Goal: Complete application form

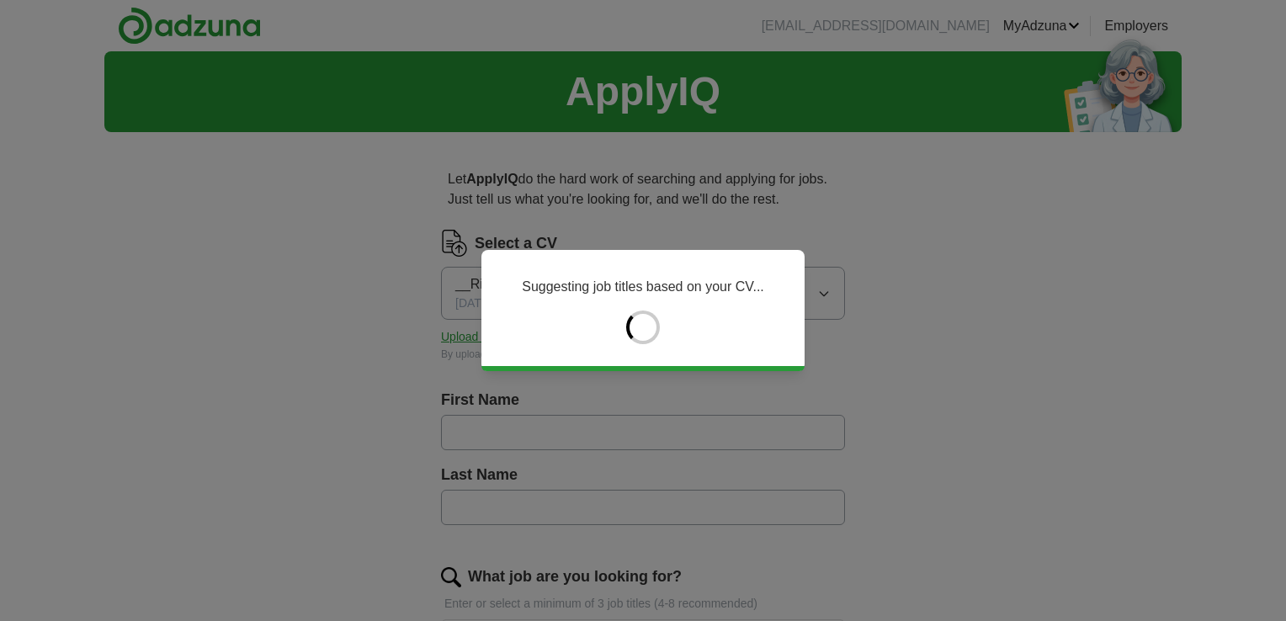
type input "******"
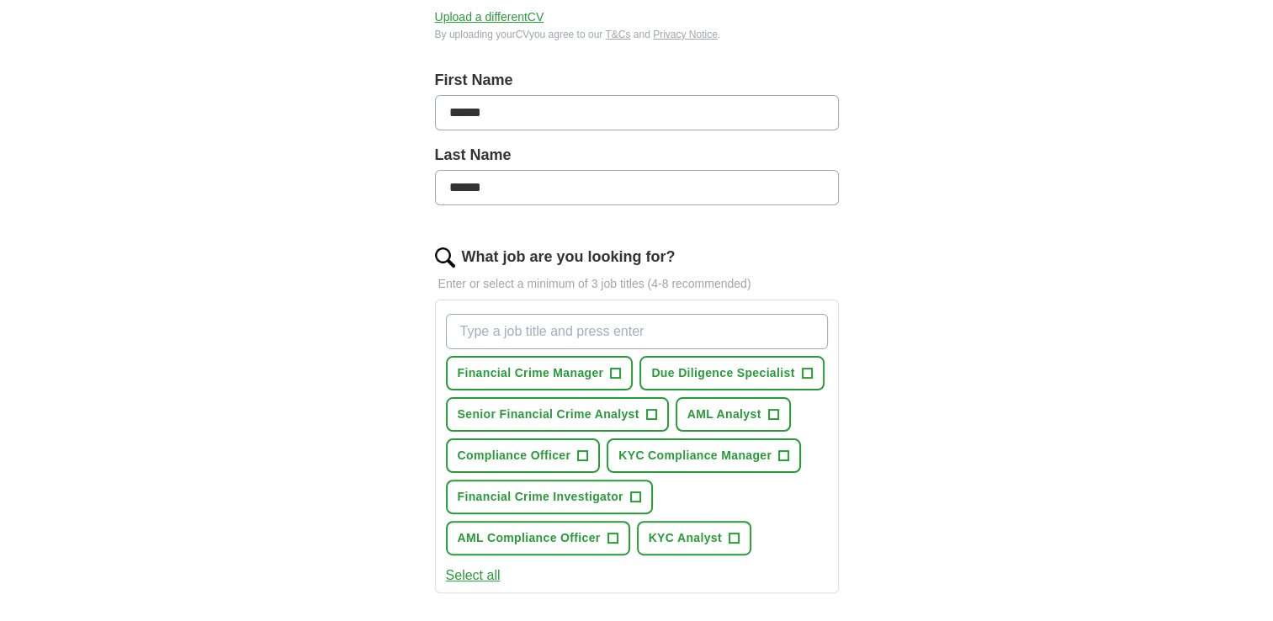
scroll to position [337, 0]
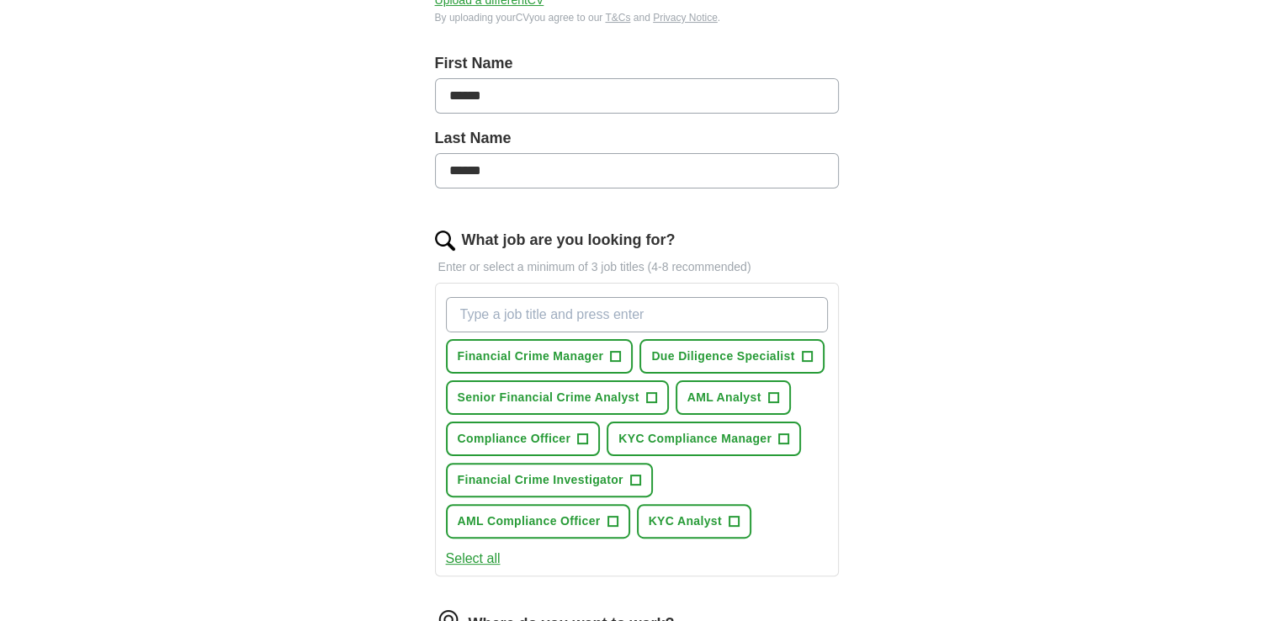
click at [502, 318] on input "What job are you looking for?" at bounding box center [637, 314] width 382 height 35
type input "t"
click at [463, 315] on input "transaction monitoring analyst" at bounding box center [637, 314] width 382 height 35
click at [468, 312] on input "Transaction monitoring analyst" at bounding box center [637, 314] width 382 height 35
click at [751, 320] on input "Transaction monitoring analyst" at bounding box center [637, 314] width 382 height 35
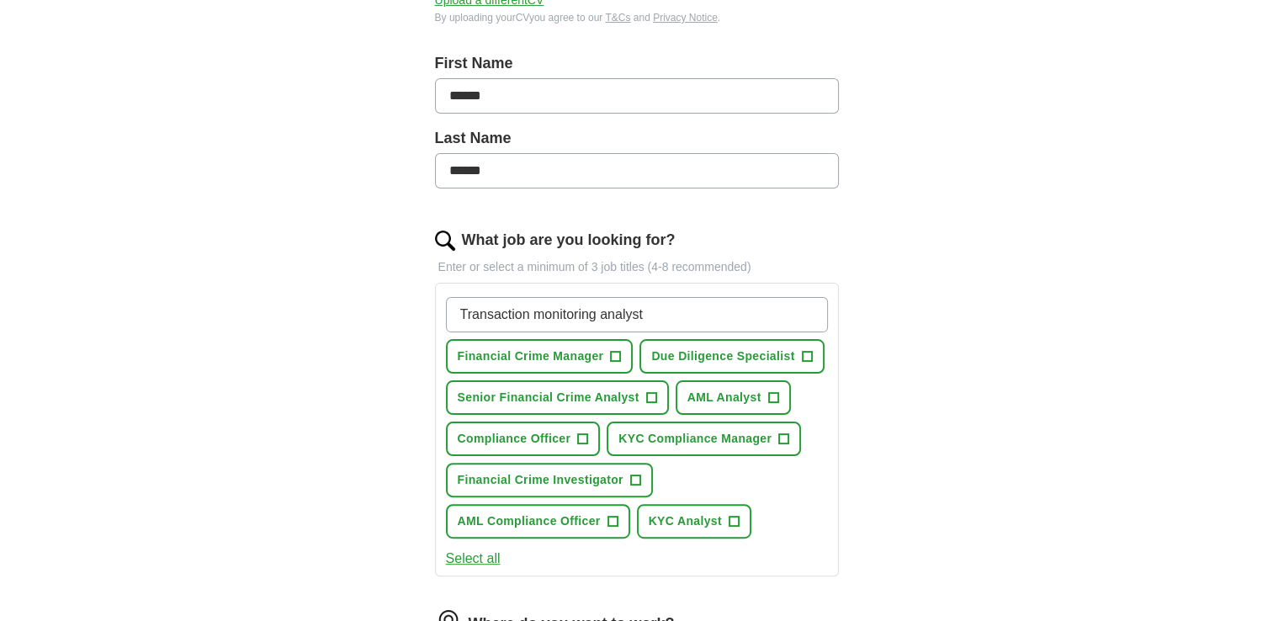
type input "Transaction monitoring analyst"
click at [616, 354] on span "+" at bounding box center [616, 356] width 10 height 13
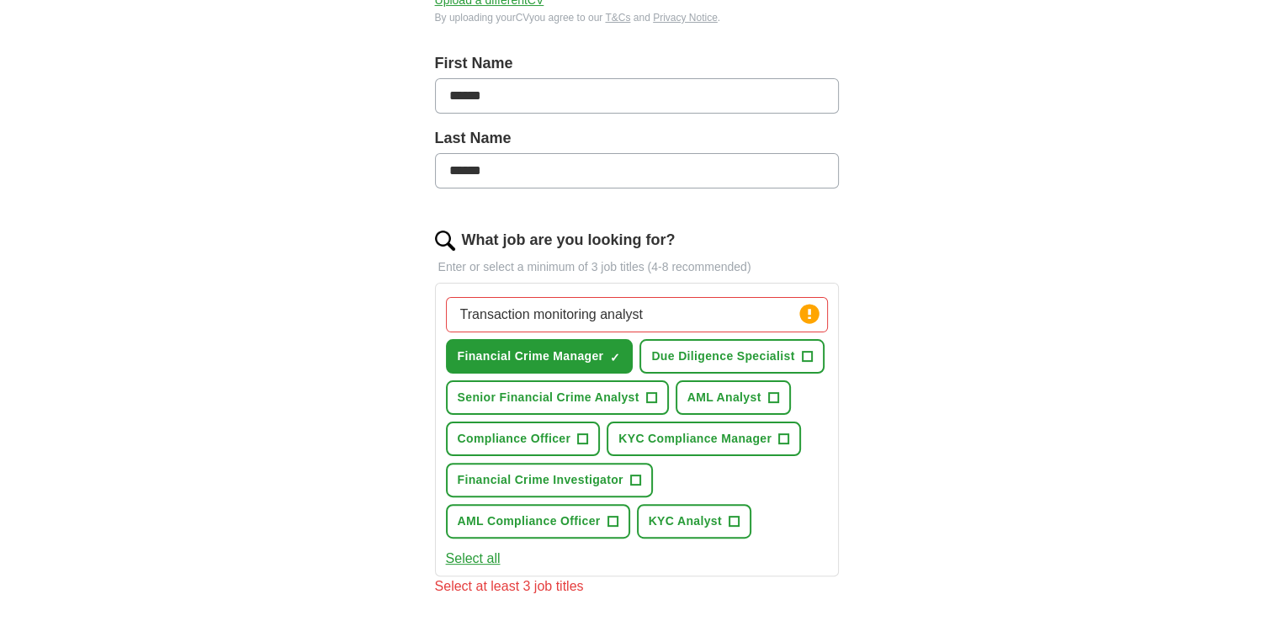
click at [697, 314] on input "Transaction monitoring analyst" at bounding box center [637, 314] width 382 height 35
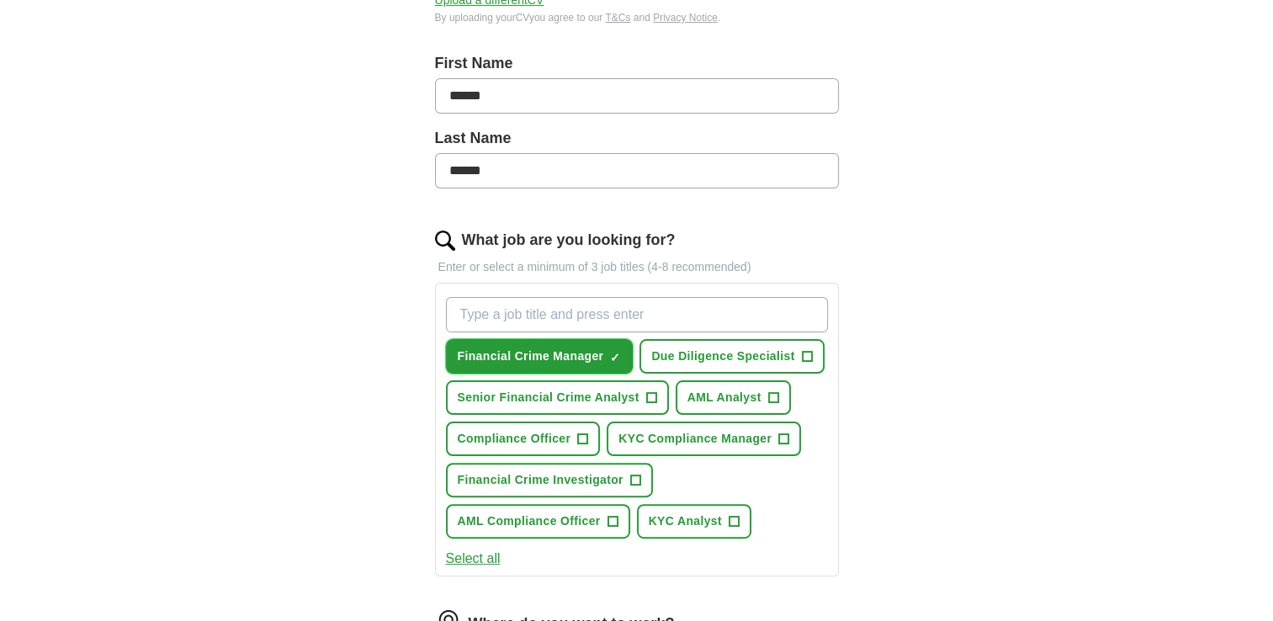
click at [0, 0] on span "×" at bounding box center [0, 0] width 0 height 0
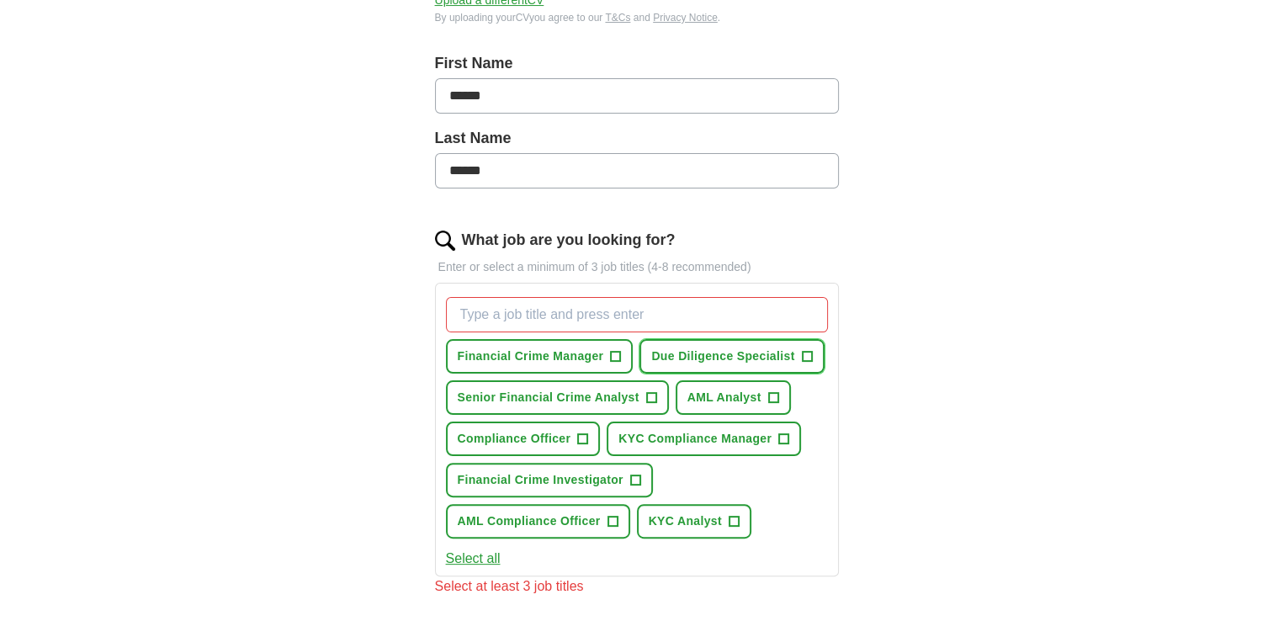
click at [802, 355] on span "+" at bounding box center [807, 356] width 10 height 13
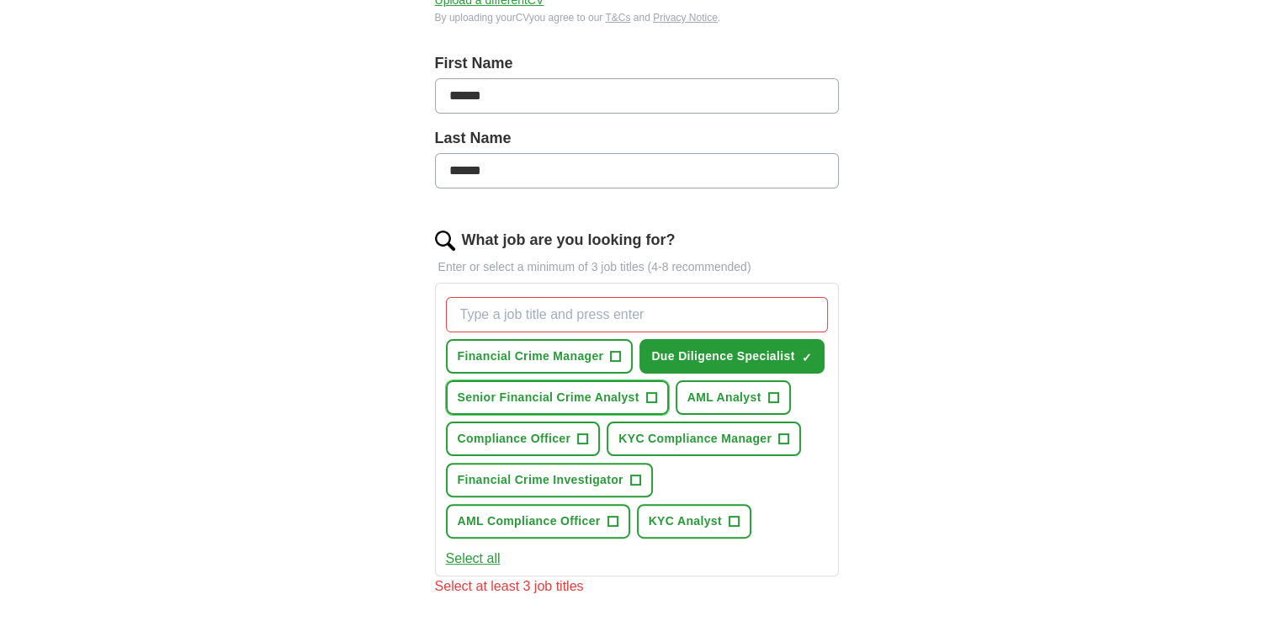
click at [650, 391] on span "+" at bounding box center [651, 397] width 10 height 13
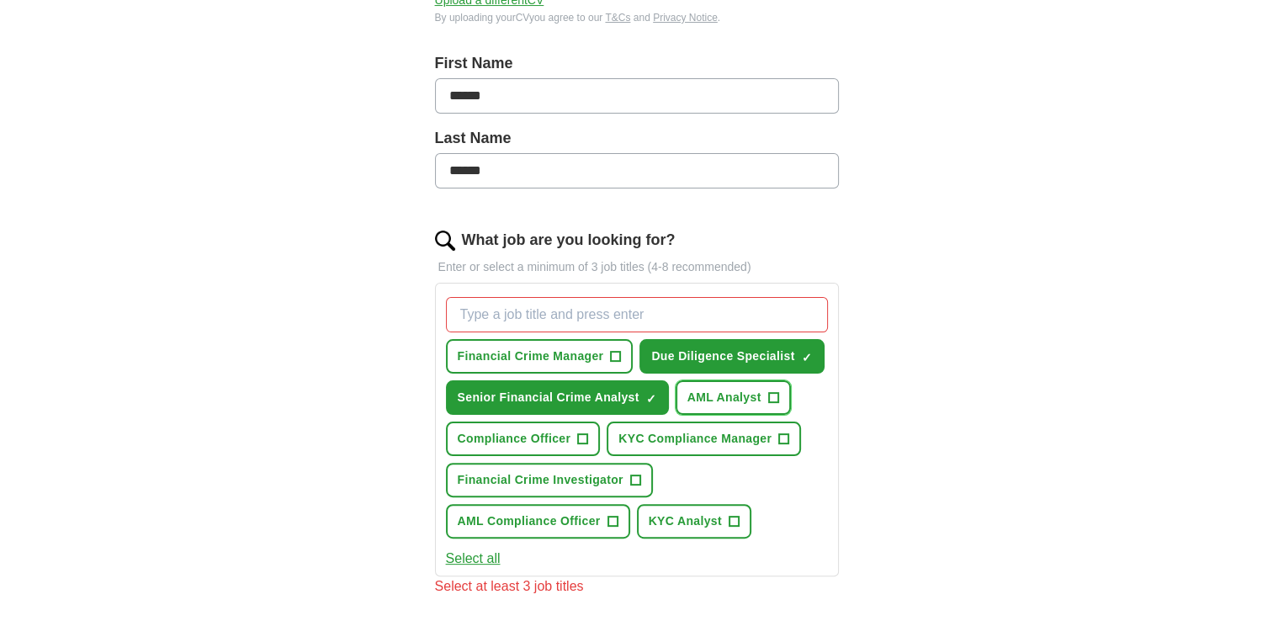
click at [757, 391] on span "AML Analyst" at bounding box center [725, 398] width 74 height 18
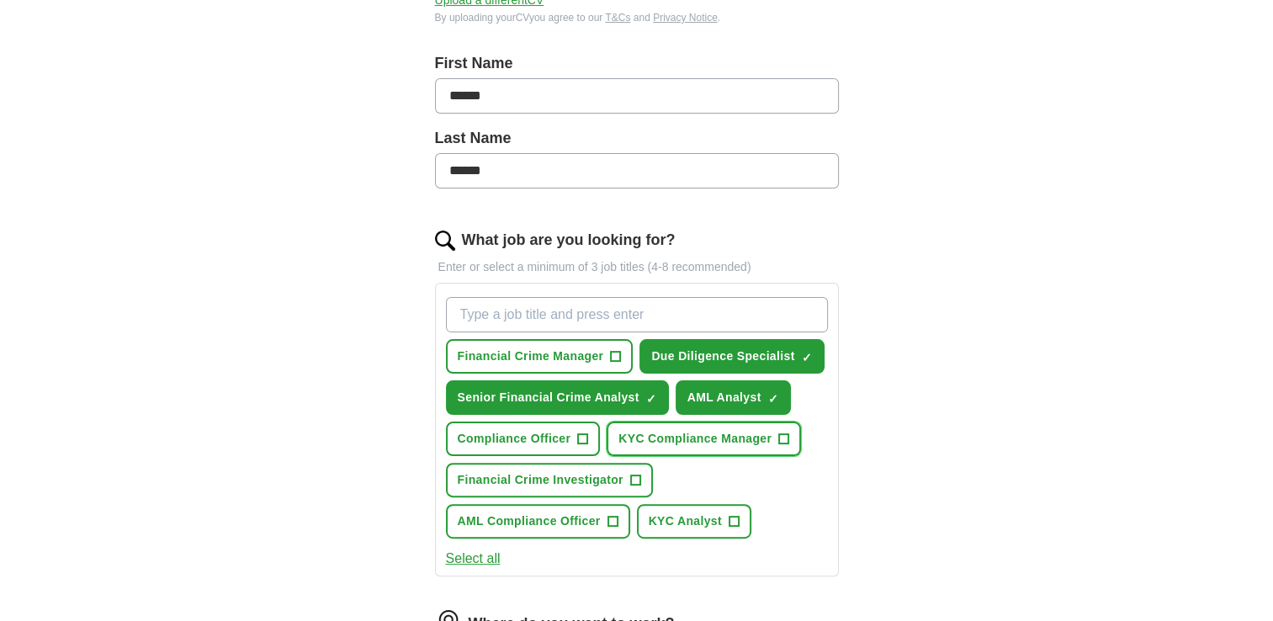
click at [638, 432] on span "KYC Compliance Manager" at bounding box center [695, 439] width 153 height 18
click at [0, 0] on span "×" at bounding box center [0, 0] width 0 height 0
click at [635, 474] on span "+" at bounding box center [635, 480] width 10 height 13
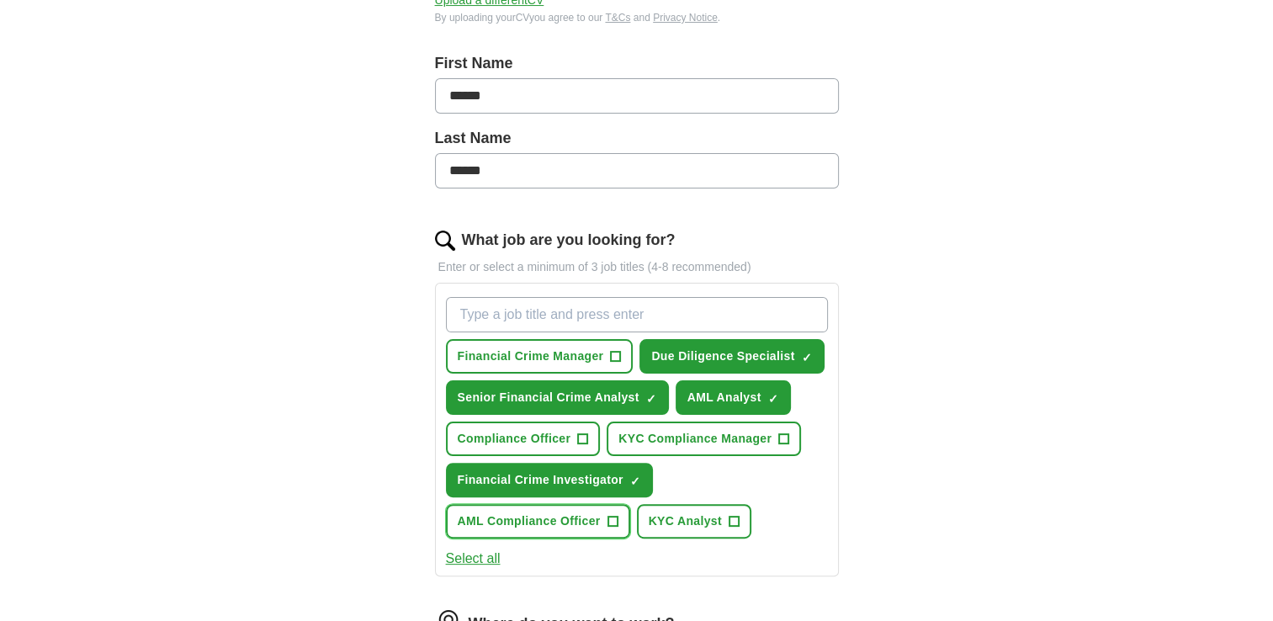
click at [614, 515] on span "+" at bounding box center [613, 521] width 10 height 13
click at [717, 513] on span "KYC Analyst" at bounding box center [685, 522] width 73 height 18
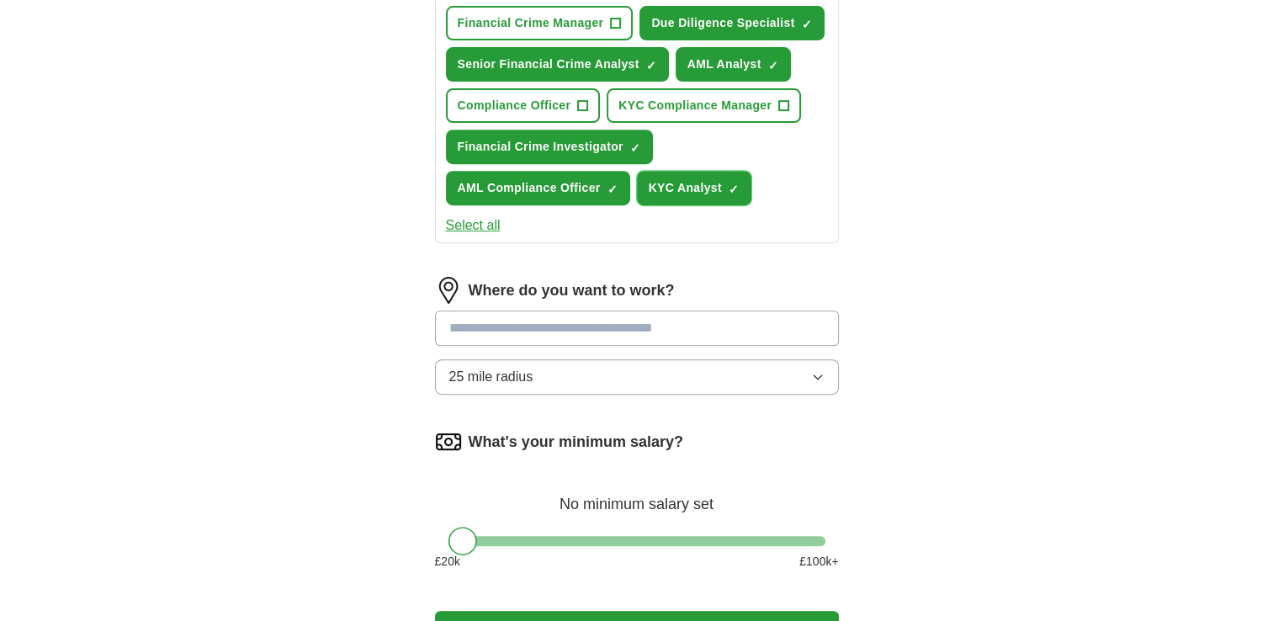
scroll to position [673, 0]
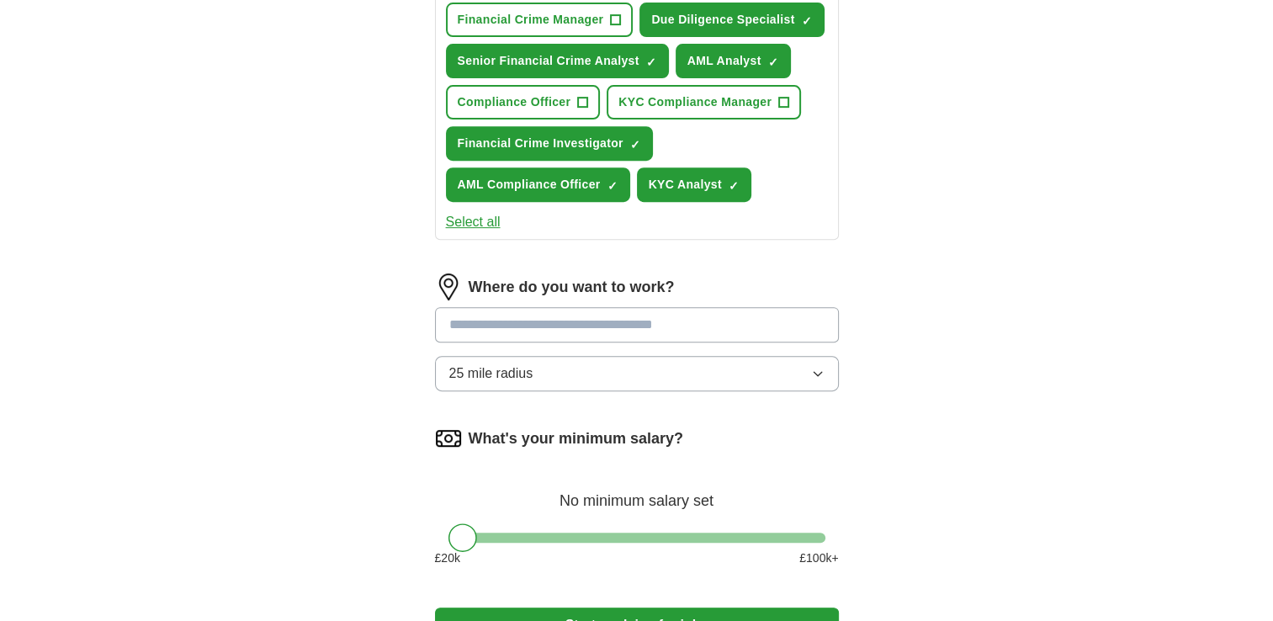
click at [631, 327] on input at bounding box center [637, 324] width 404 height 35
type input "***"
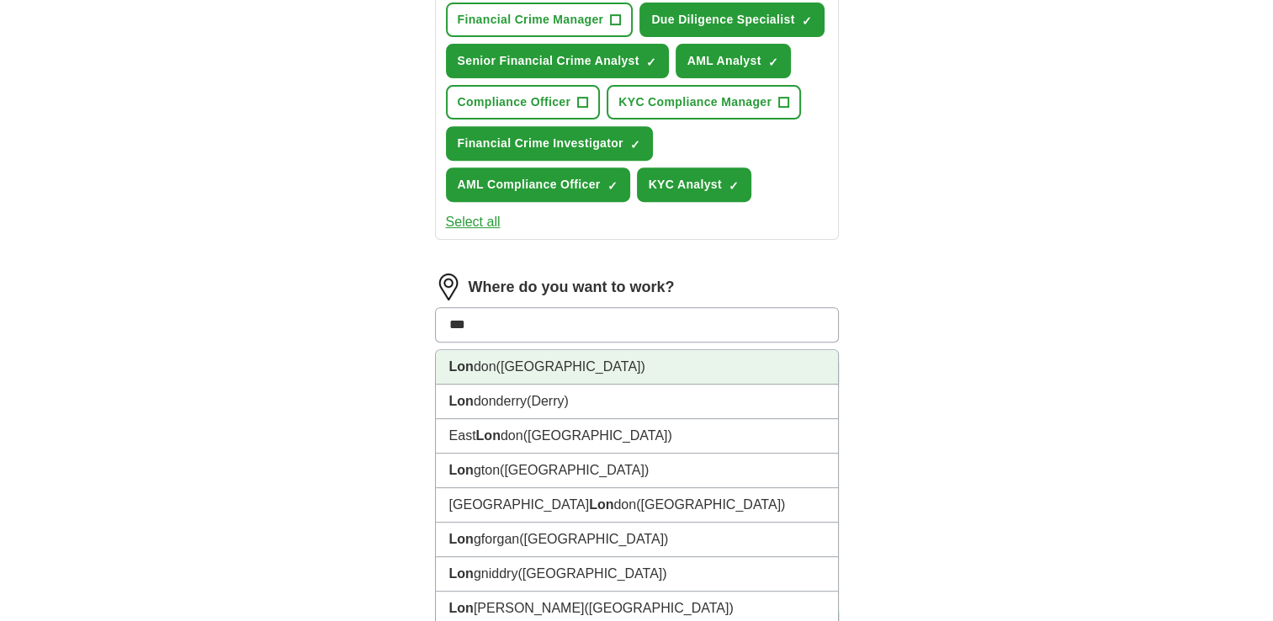
click at [518, 365] on span "([GEOGRAPHIC_DATA])" at bounding box center [571, 366] width 149 height 14
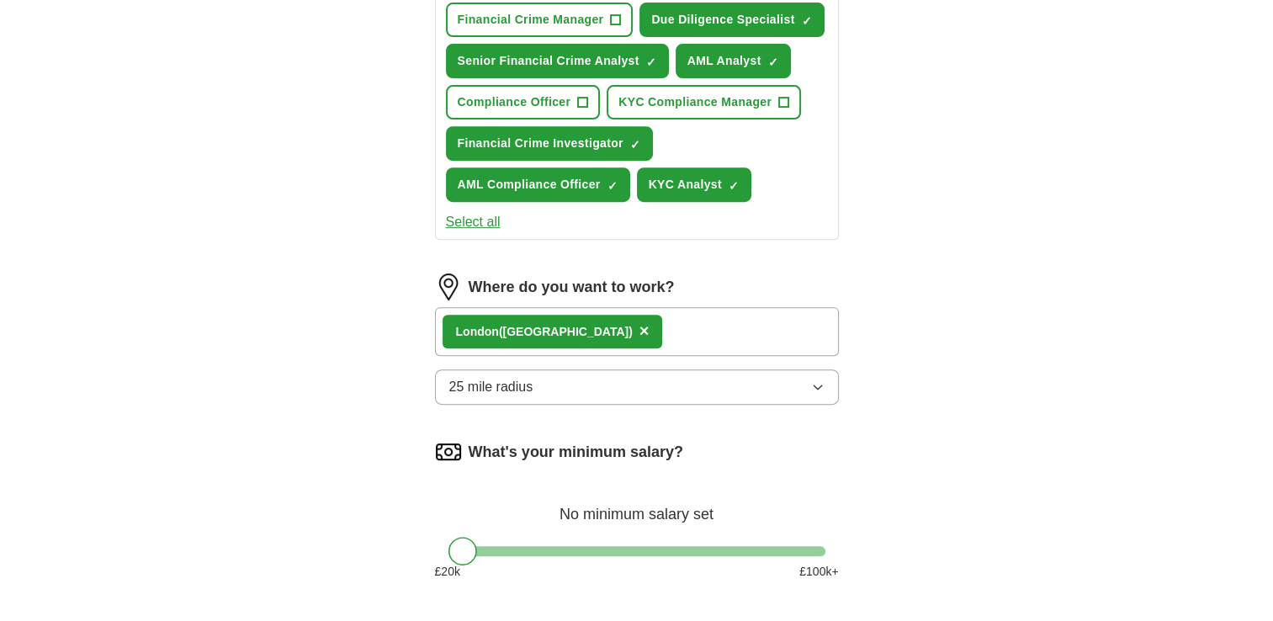
click at [822, 385] on icon "button" at bounding box center [817, 386] width 13 height 13
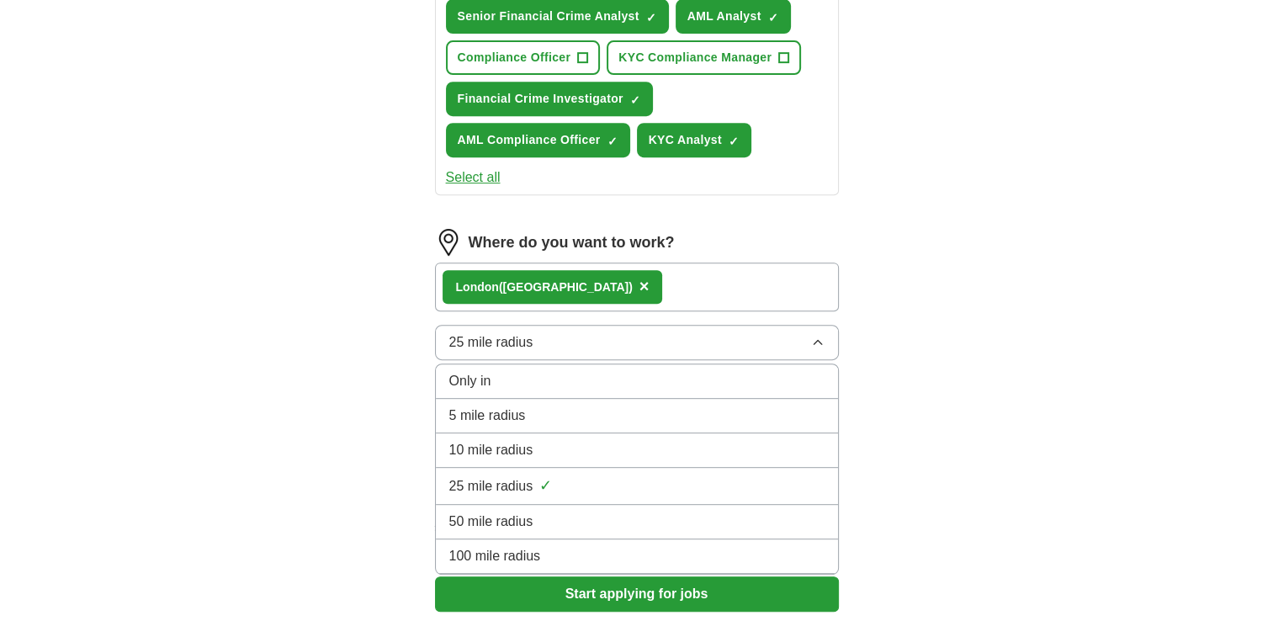
scroll to position [757, 0]
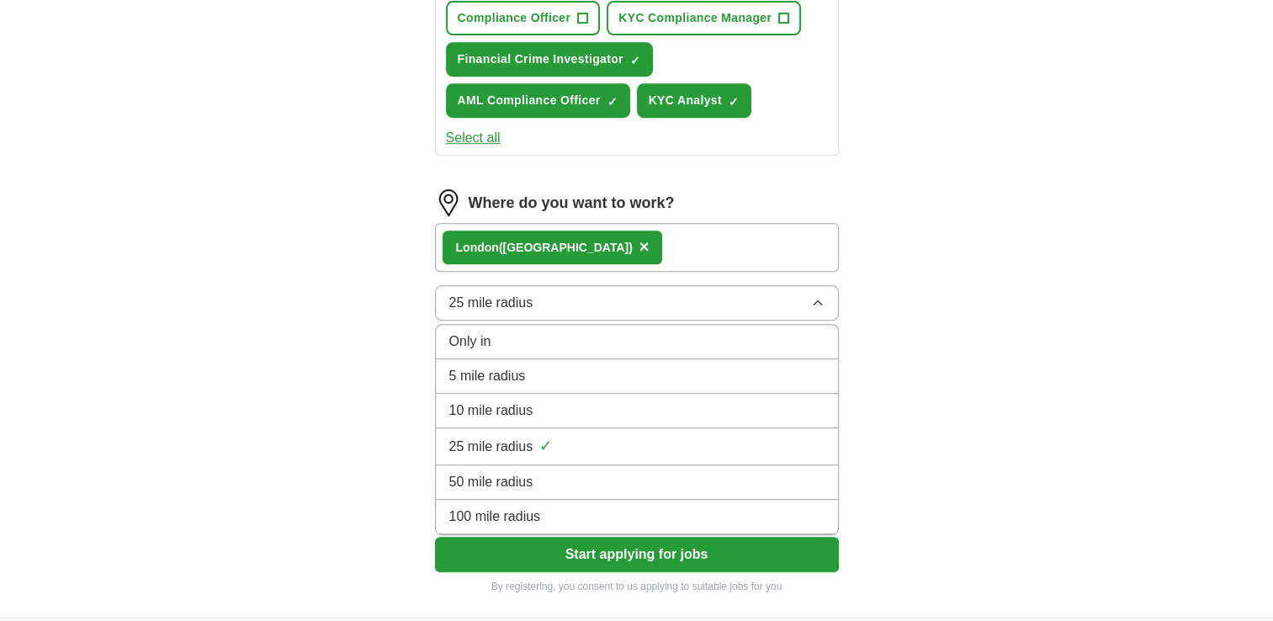
click at [495, 478] on span "50 mile radius" at bounding box center [491, 482] width 84 height 20
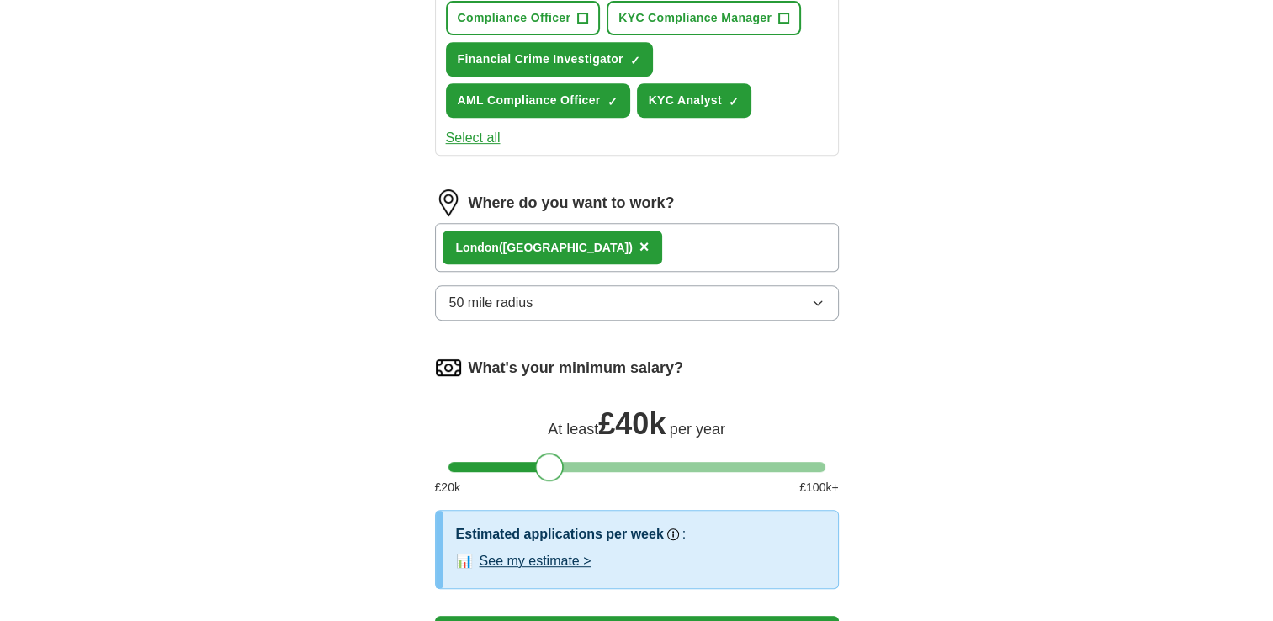
drag, startPoint x: 460, startPoint y: 466, endPoint x: 550, endPoint y: 476, distance: 89.7
click at [550, 476] on div "What's your minimum salary? At least £ 40k per year £ 20 k £ 100 k+" at bounding box center [637, 432] width 404 height 156
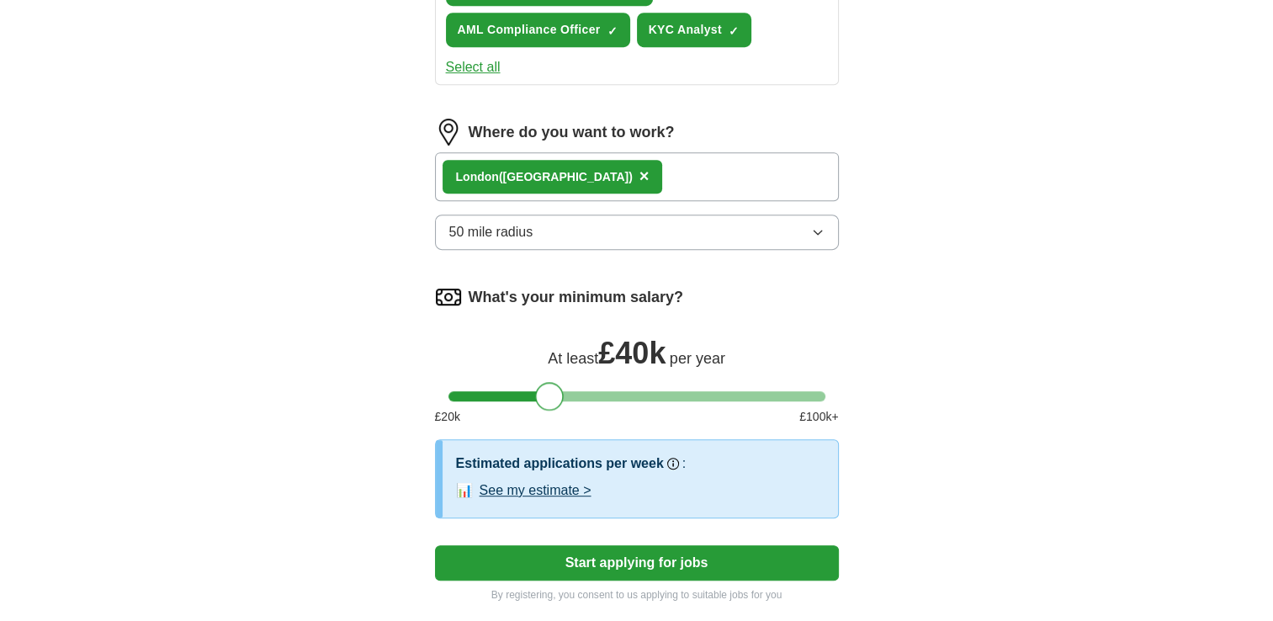
scroll to position [1010, 0]
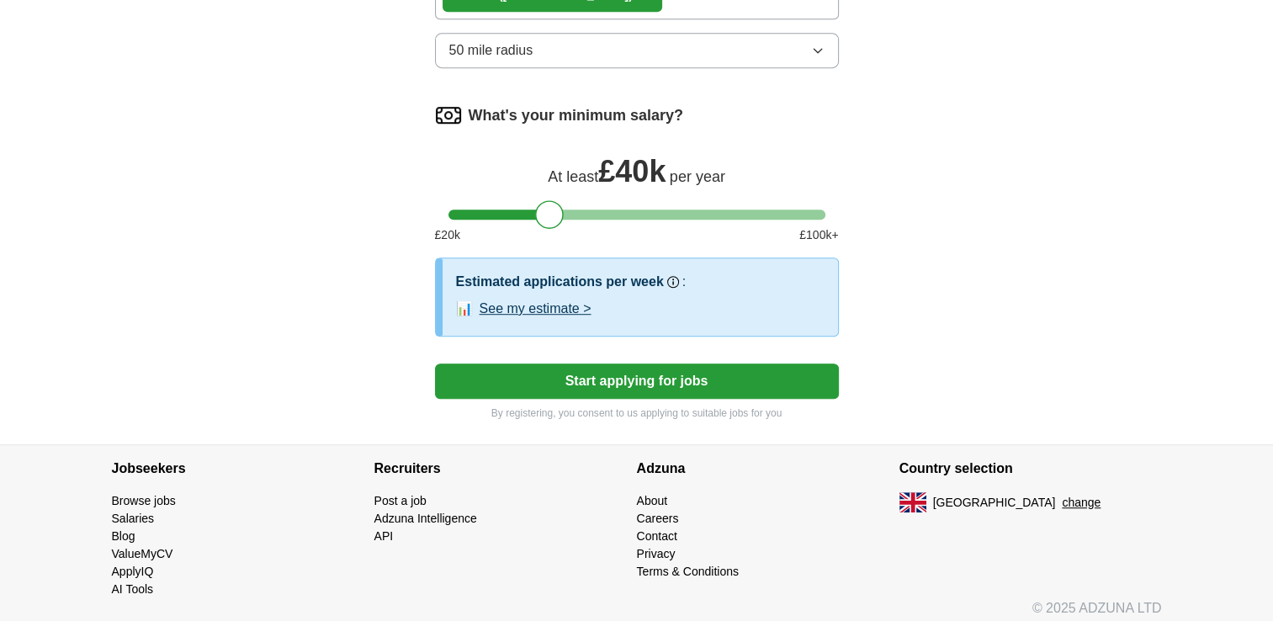
click at [607, 379] on button "Start applying for jobs" at bounding box center [637, 381] width 404 height 35
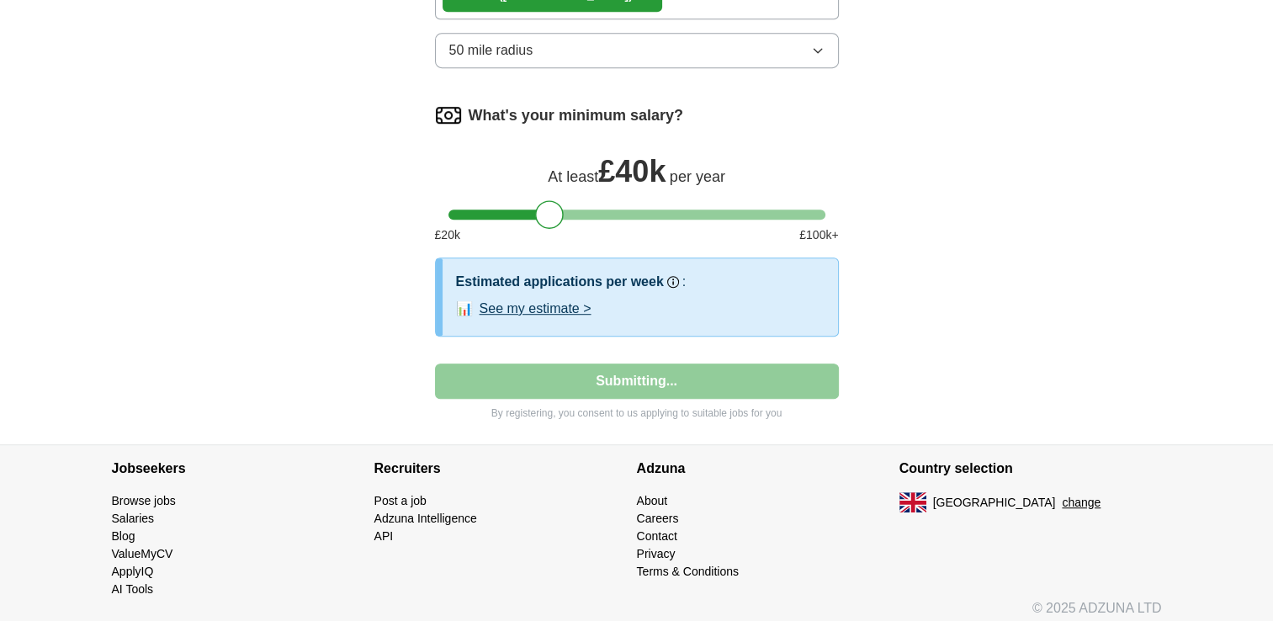
select select "**"
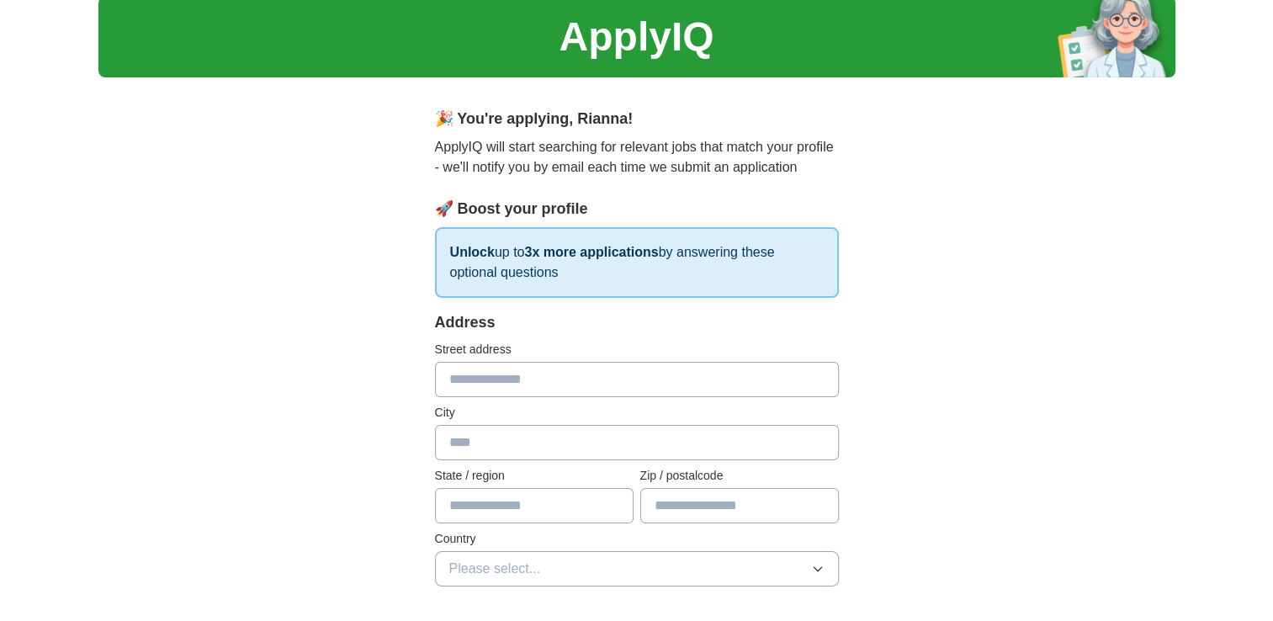
scroll to position [84, 0]
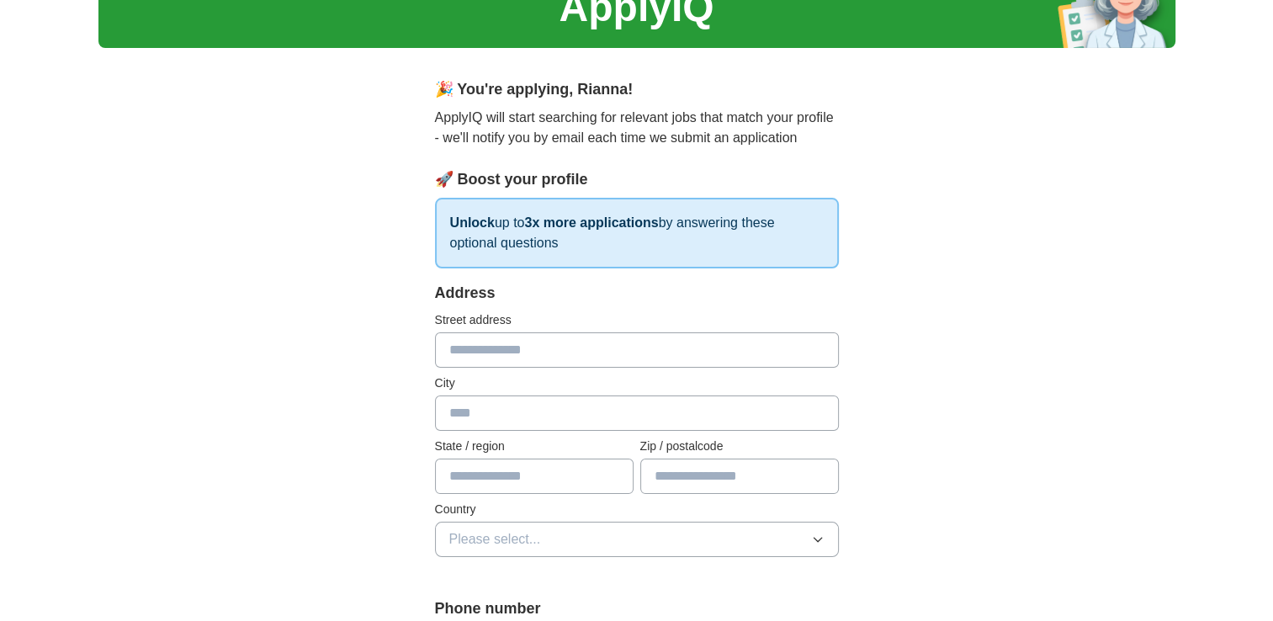
click at [523, 349] on input "text" at bounding box center [637, 349] width 404 height 35
type input "**********"
type input "******"
type input "*******"
drag, startPoint x: 768, startPoint y: 347, endPoint x: 693, endPoint y: 350, distance: 75.0
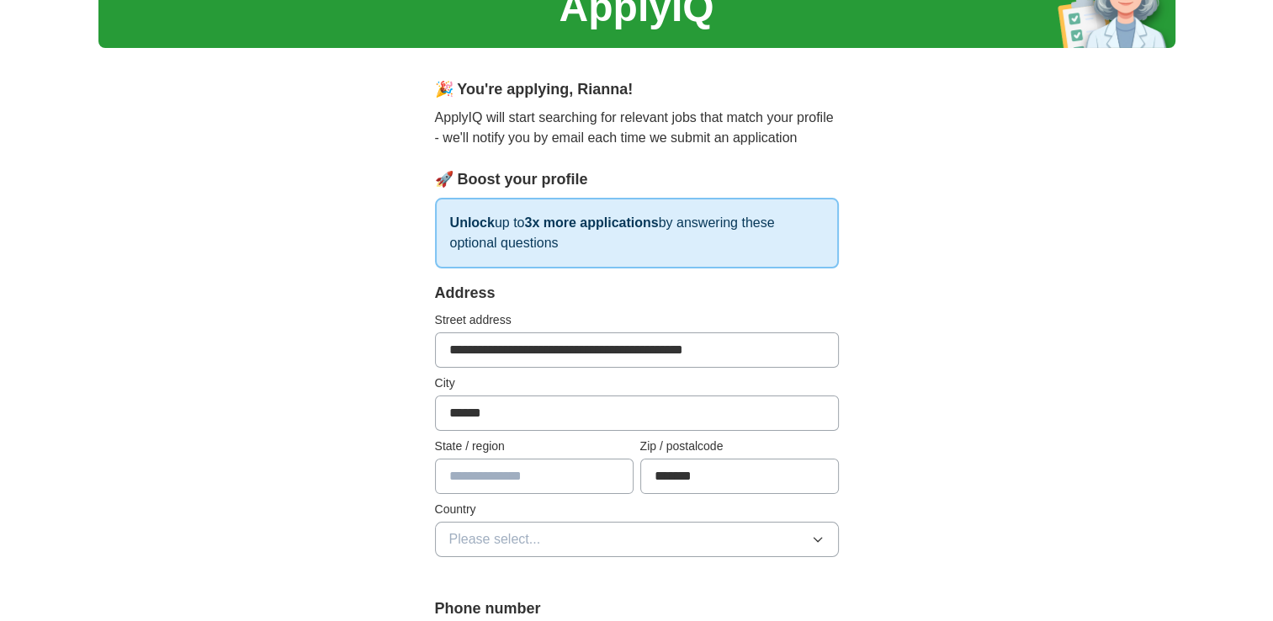
click at [693, 350] on input "**********" at bounding box center [637, 349] width 404 height 35
type input "**********"
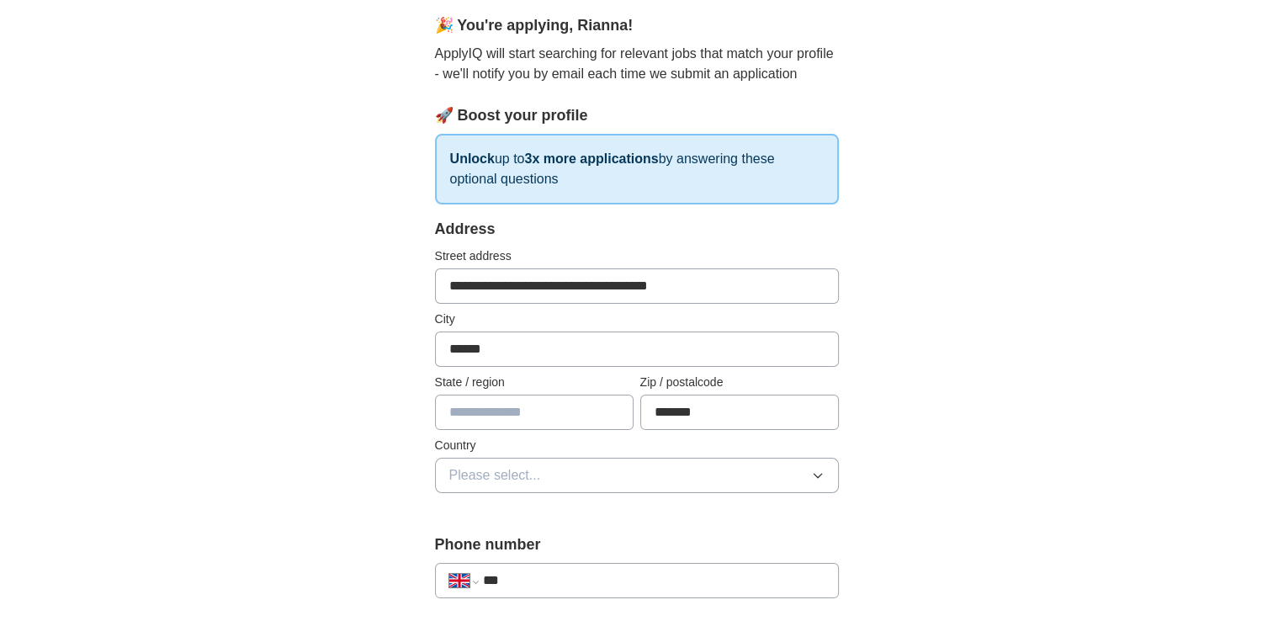
scroll to position [337, 0]
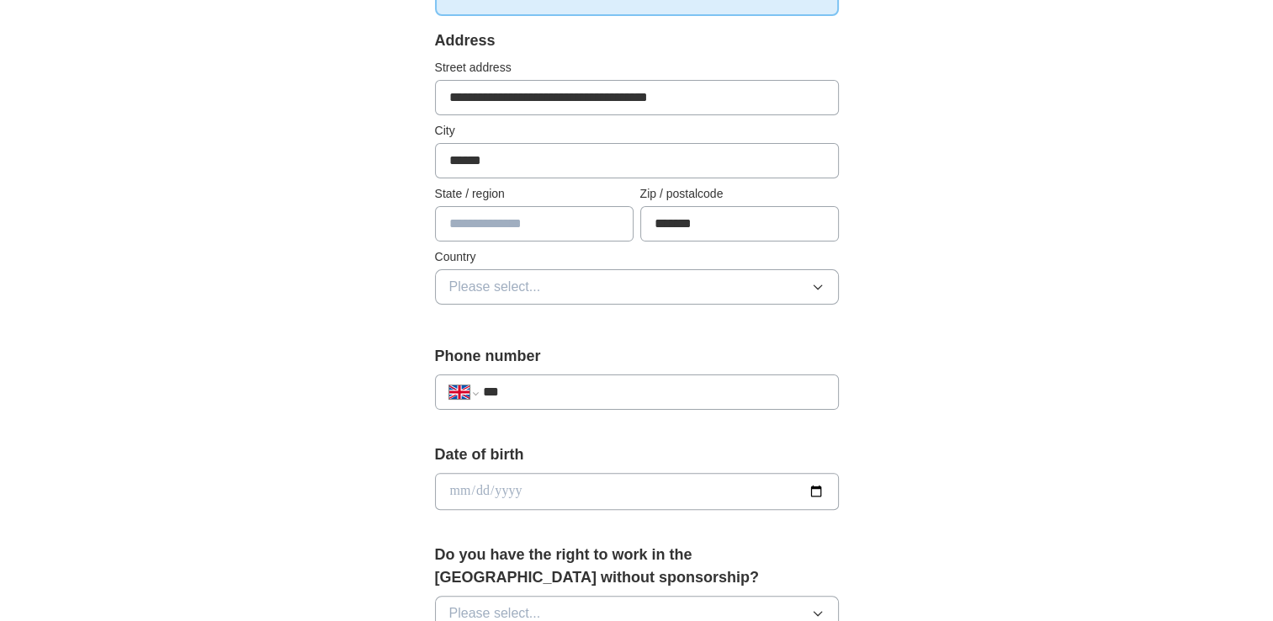
click at [555, 281] on button "Please select..." at bounding box center [637, 286] width 404 height 35
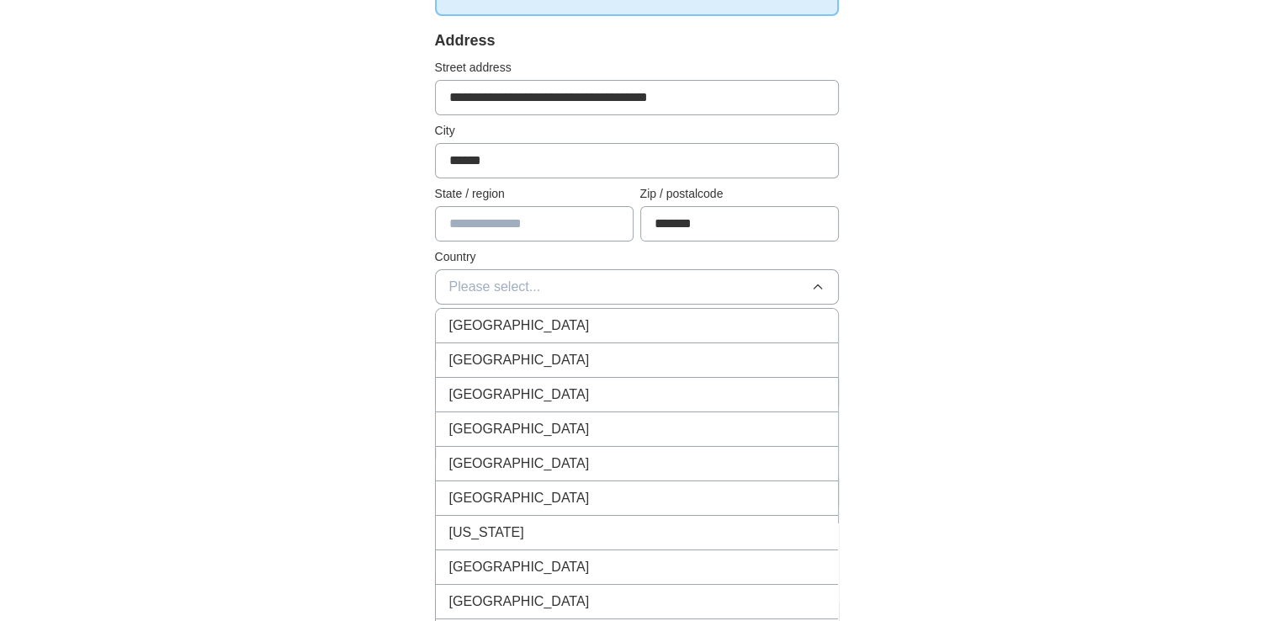
click at [539, 325] on span "[GEOGRAPHIC_DATA]" at bounding box center [519, 326] width 141 height 20
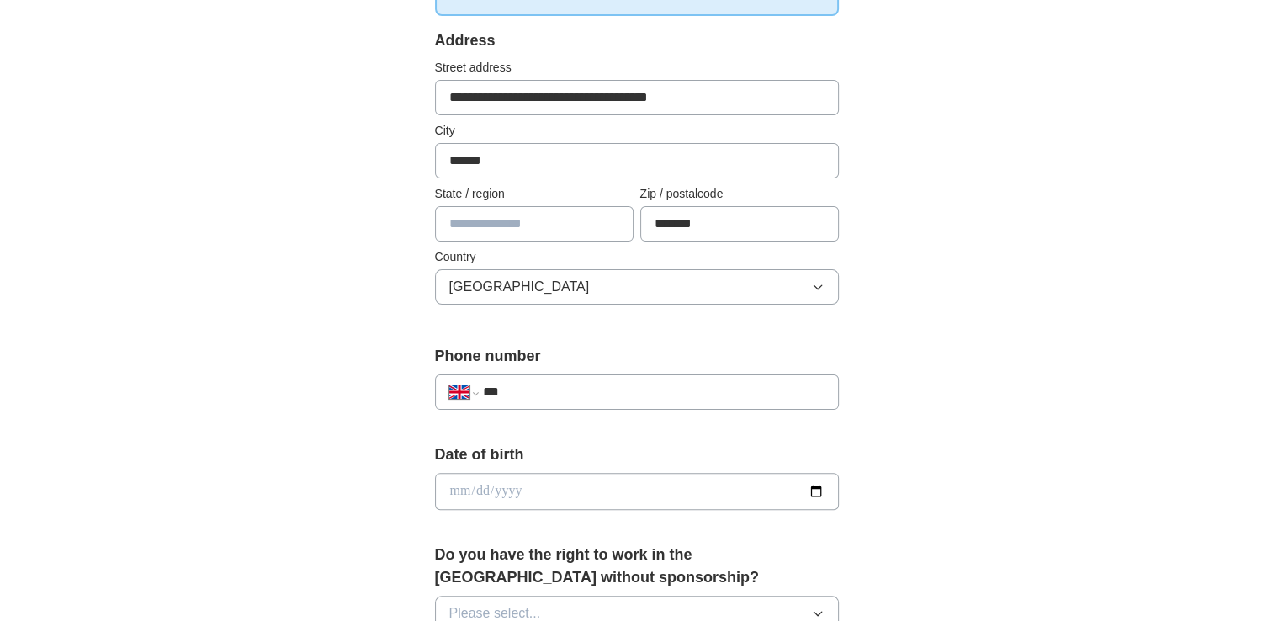
click at [589, 383] on input "***" at bounding box center [653, 392] width 342 height 20
type input "**********"
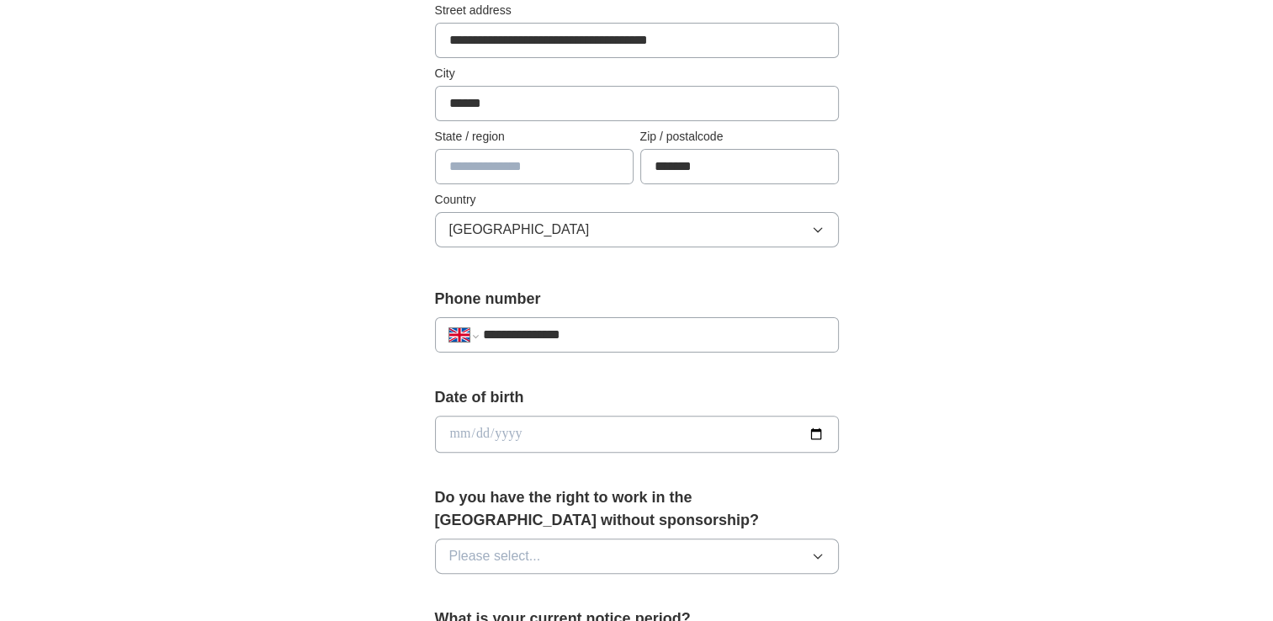
scroll to position [421, 0]
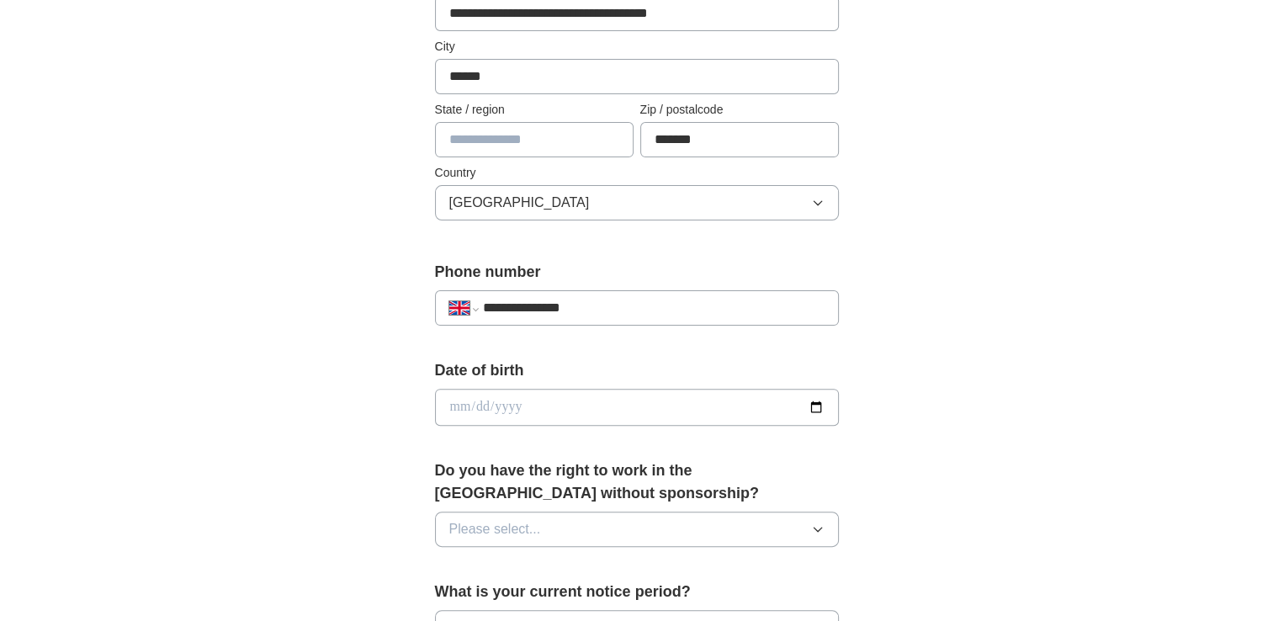
click at [572, 410] on input "date" at bounding box center [637, 407] width 404 height 37
type input "**********"
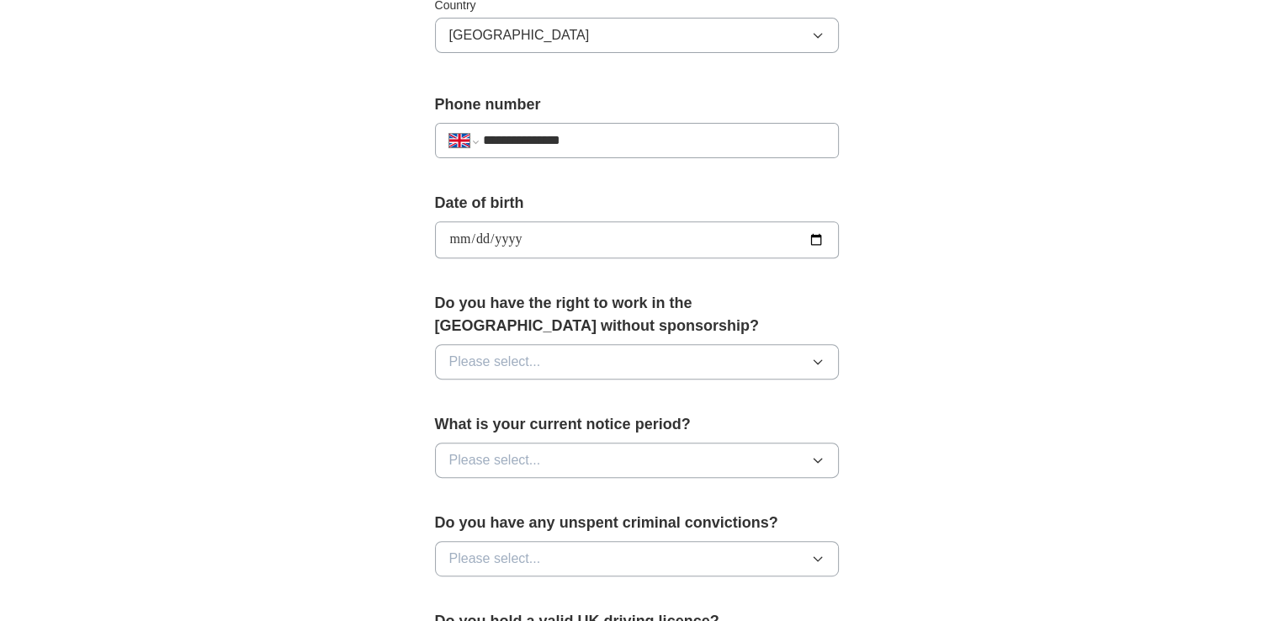
scroll to position [589, 0]
click at [820, 359] on icon "button" at bounding box center [817, 360] width 13 height 13
click at [485, 390] on div "Yes" at bounding box center [636, 400] width 375 height 20
click at [829, 449] on button "Please select..." at bounding box center [637, 459] width 404 height 35
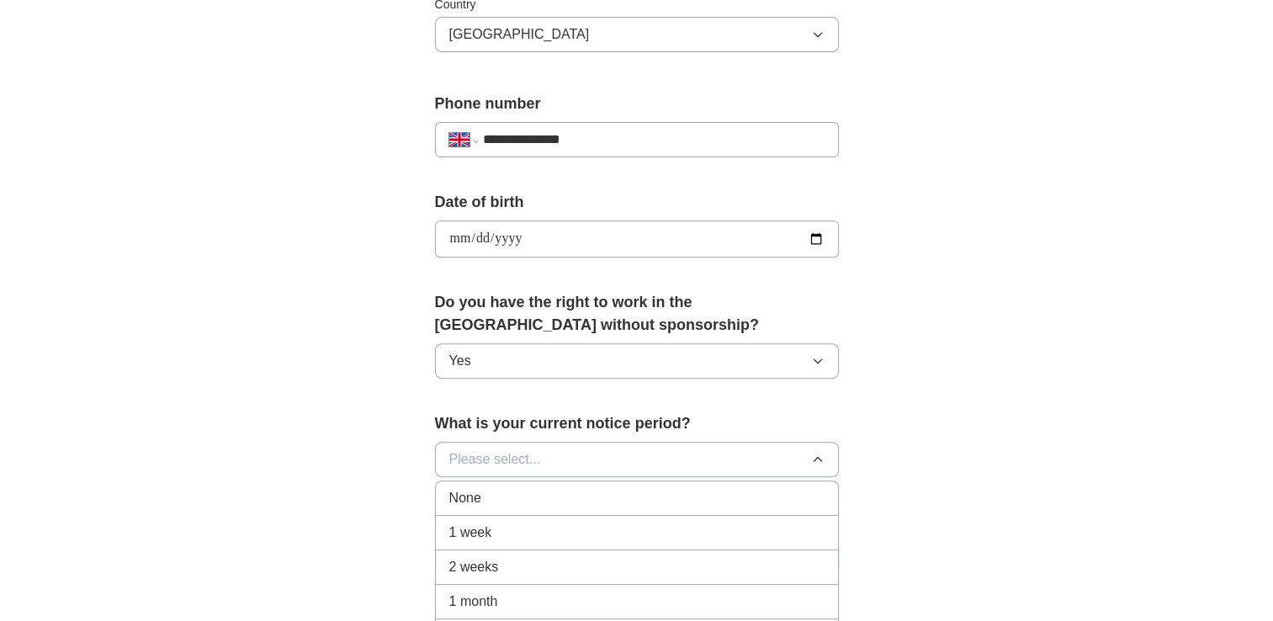
scroll to position [673, 0]
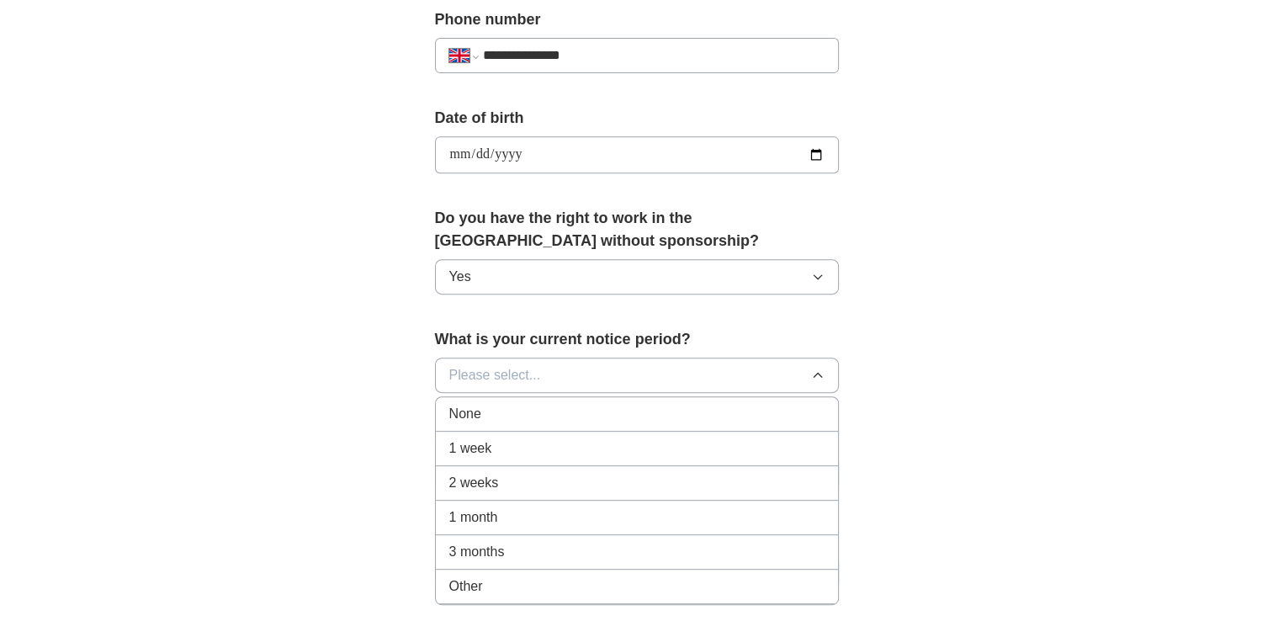
click at [511, 414] on div "None" at bounding box center [636, 414] width 375 height 20
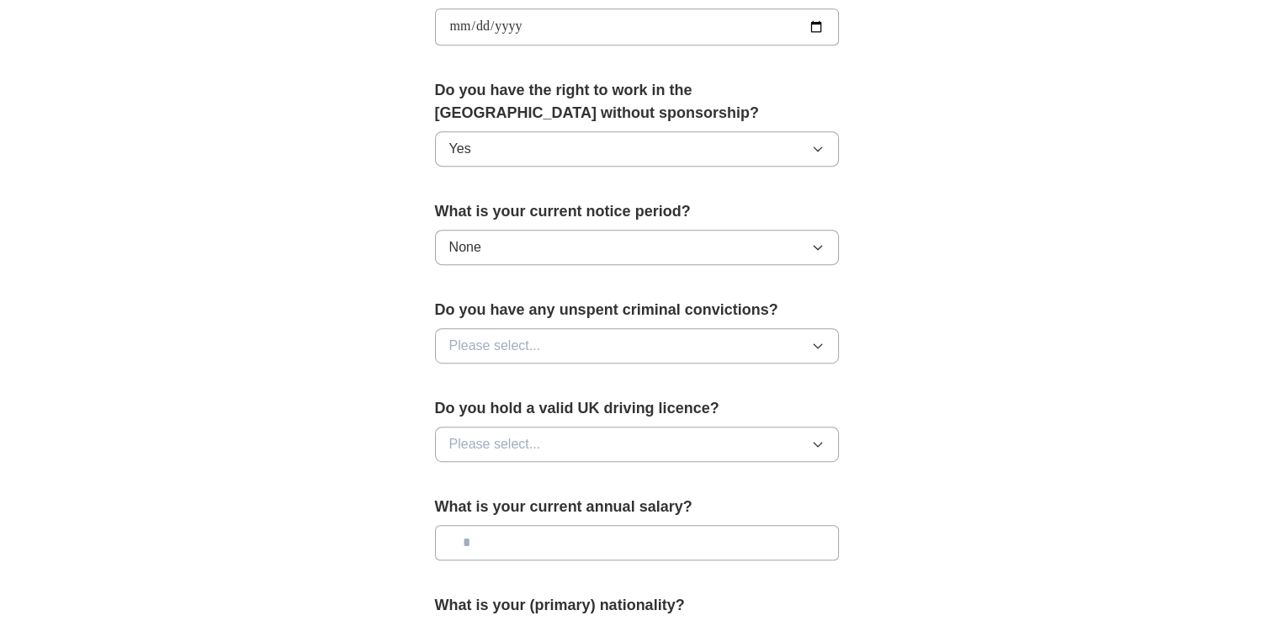
scroll to position [842, 0]
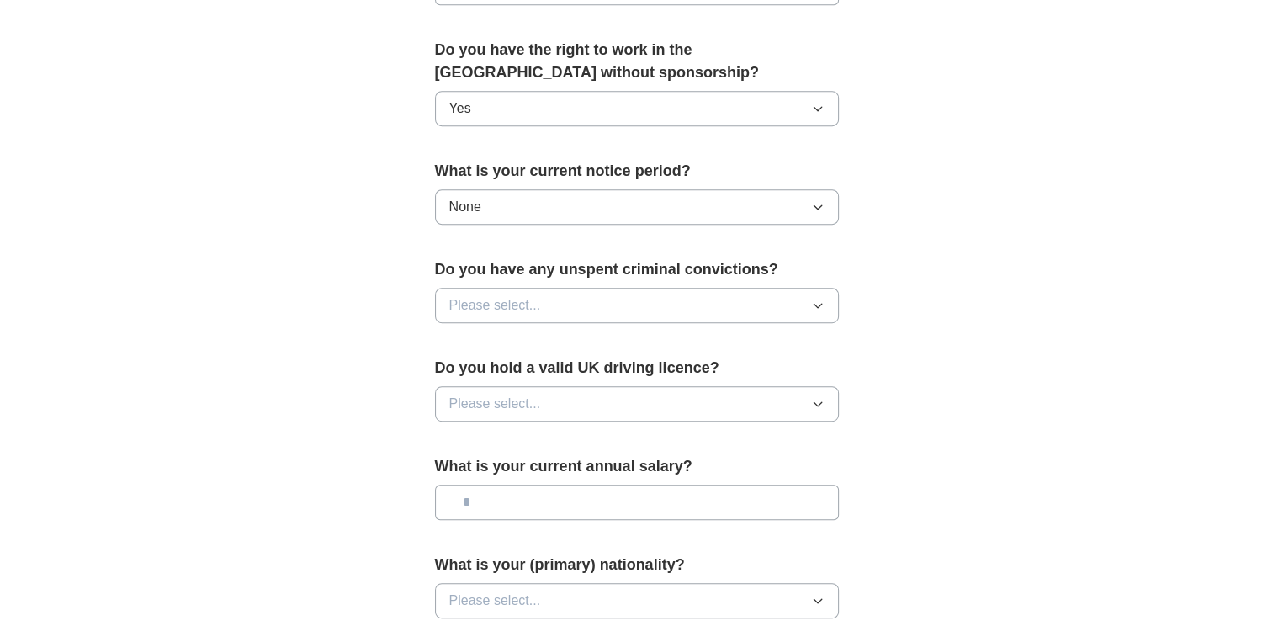
click at [815, 299] on icon "button" at bounding box center [817, 305] width 13 height 13
click at [461, 371] on span "No" at bounding box center [457, 379] width 17 height 20
click at [827, 392] on button "Please select..." at bounding box center [637, 403] width 404 height 35
click at [458, 435] on span "Yes" at bounding box center [460, 443] width 22 height 20
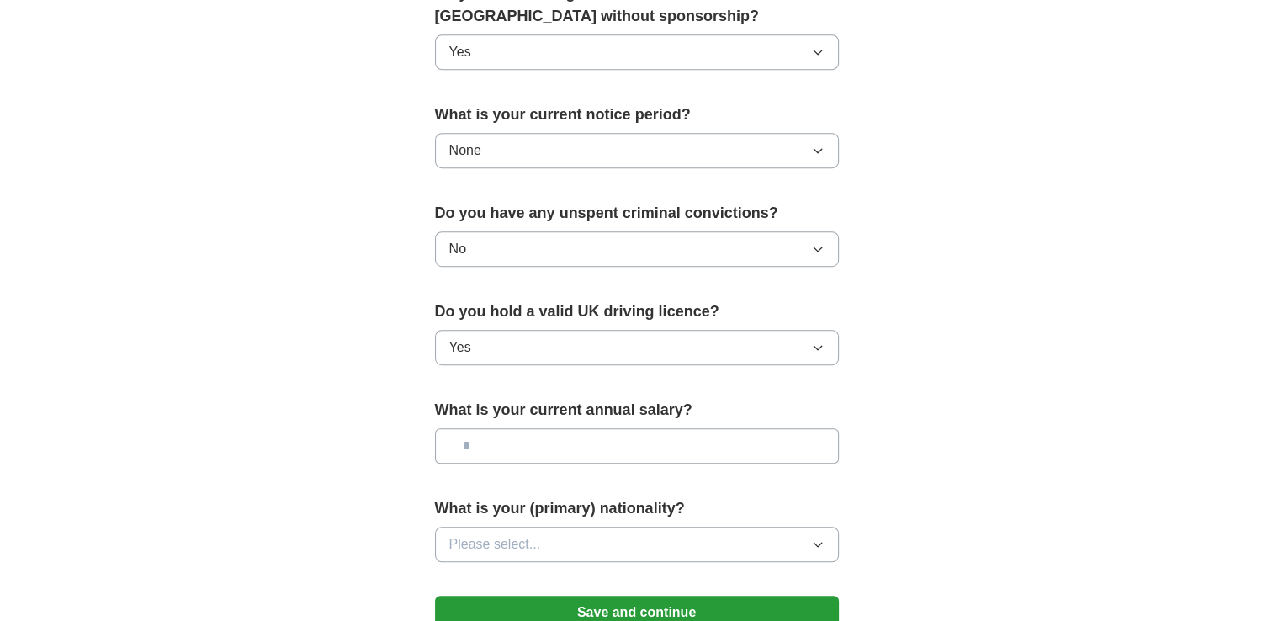
scroll to position [1010, 0]
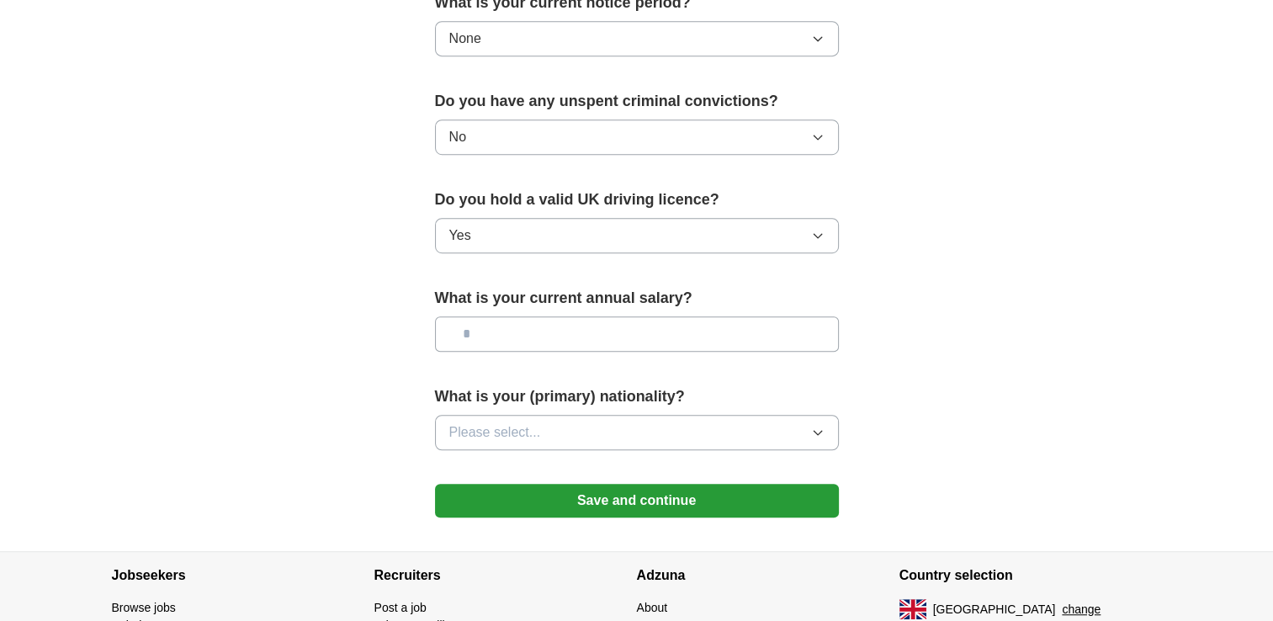
click at [569, 330] on input "text" at bounding box center [637, 333] width 404 height 35
type input "*******"
click at [560, 422] on button "Please select..." at bounding box center [637, 432] width 404 height 35
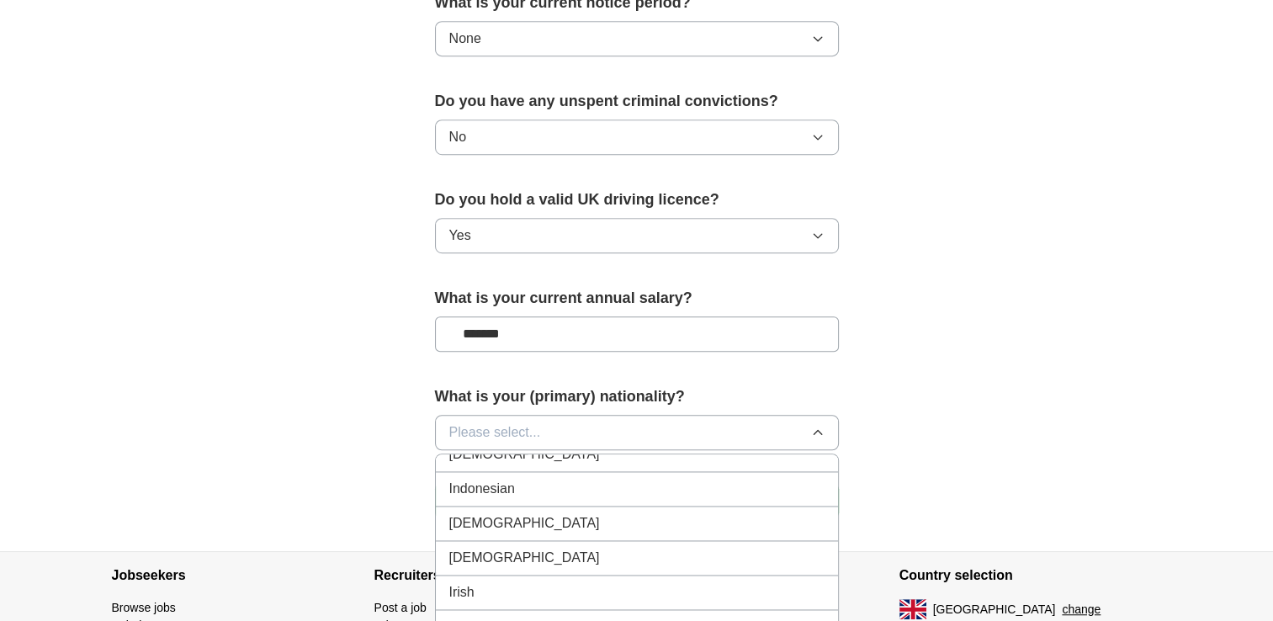
scroll to position [2693, 0]
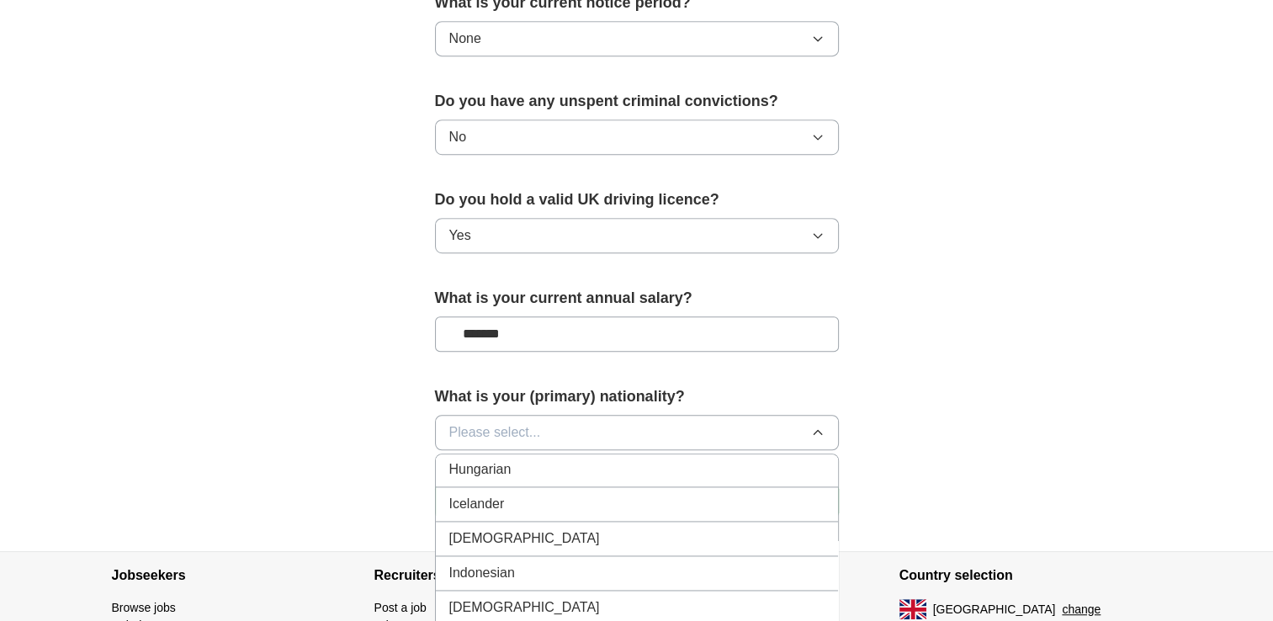
click at [490, 529] on div "[DEMOGRAPHIC_DATA]" at bounding box center [636, 539] width 375 height 20
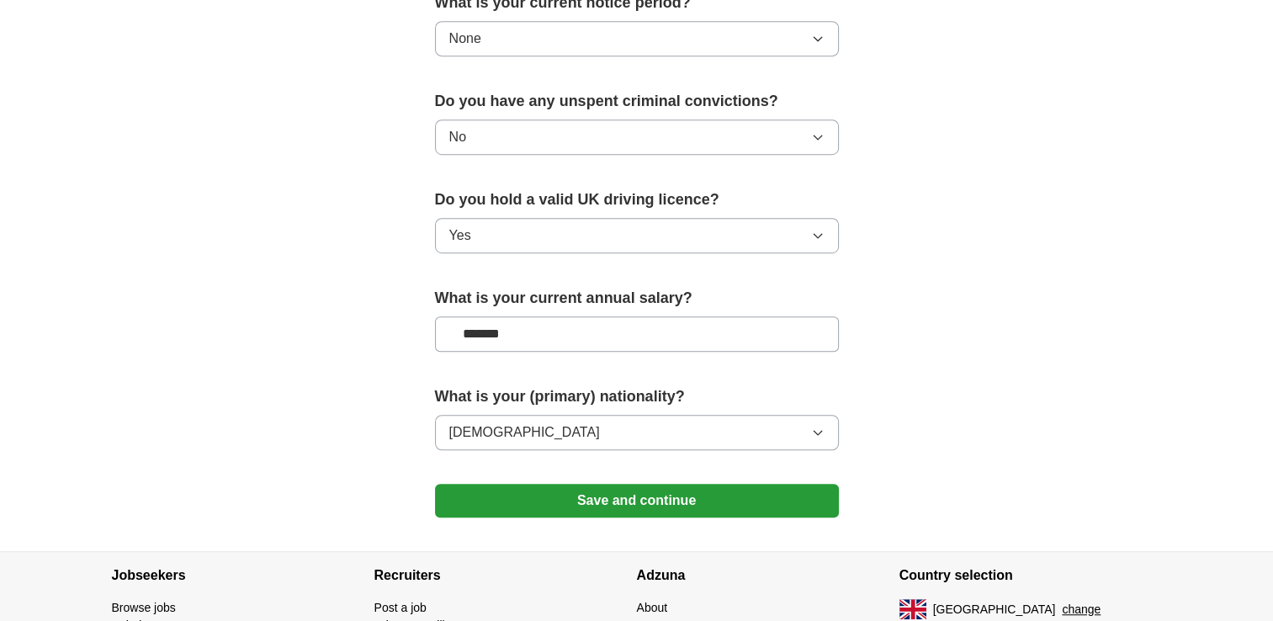
click at [644, 502] on button "Save and continue" at bounding box center [637, 501] width 404 height 34
